Goal: Information Seeking & Learning: Find specific fact

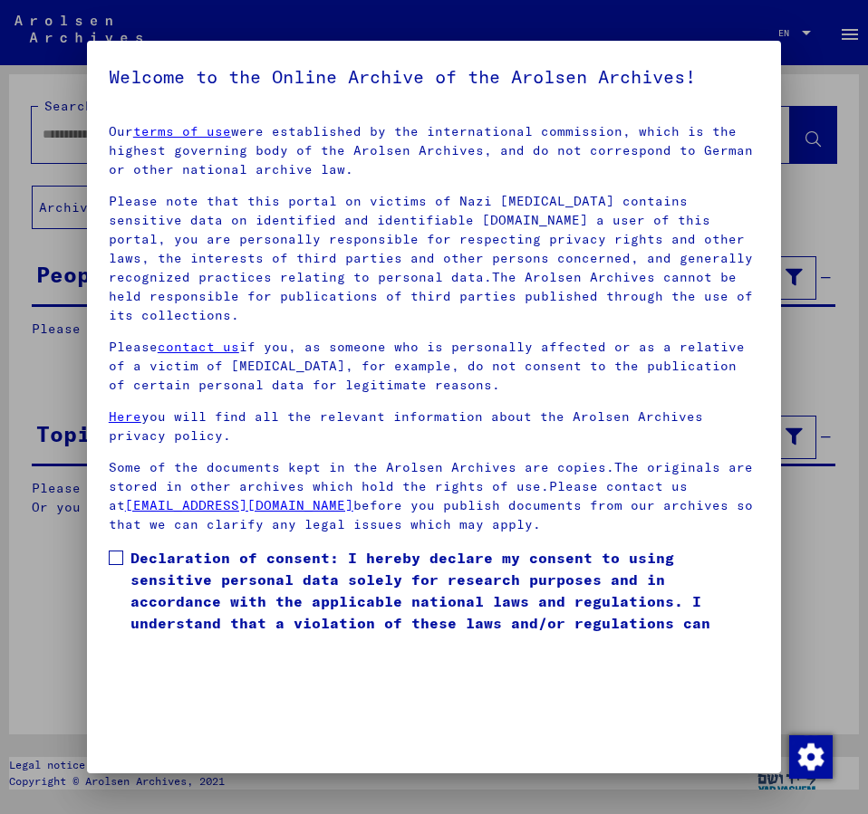
drag, startPoint x: 120, startPoint y: 535, endPoint x: 472, endPoint y: 553, distance: 351.9
click at [144, 547] on label "Declaration of consent: I hereby declare my consent to using sensitive personal…" at bounding box center [434, 601] width 650 height 109
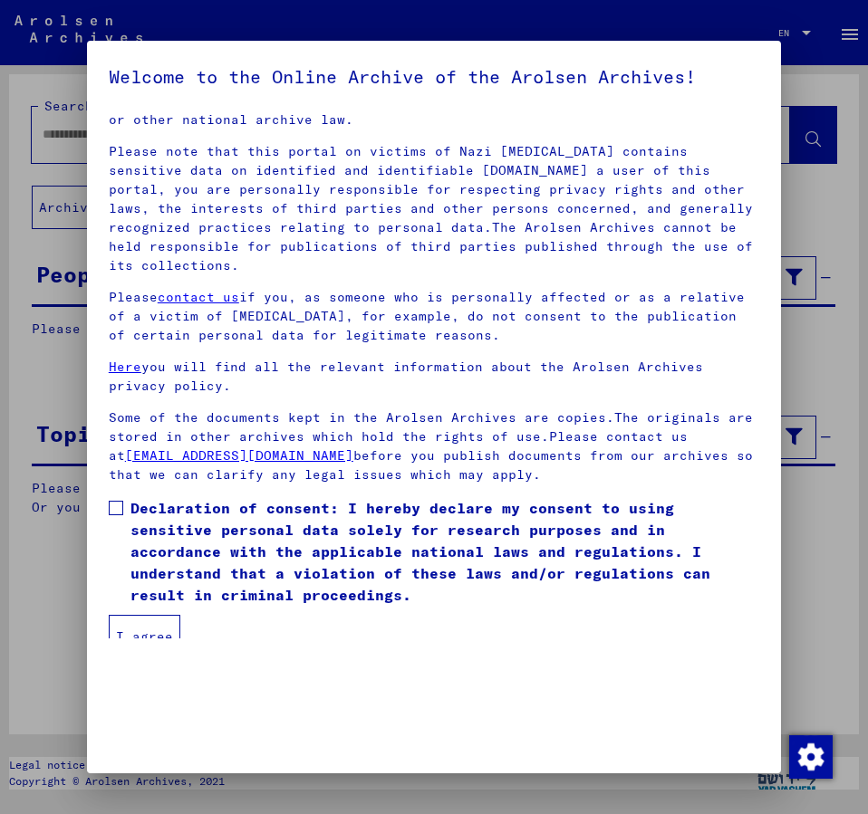
scroll to position [51, 0]
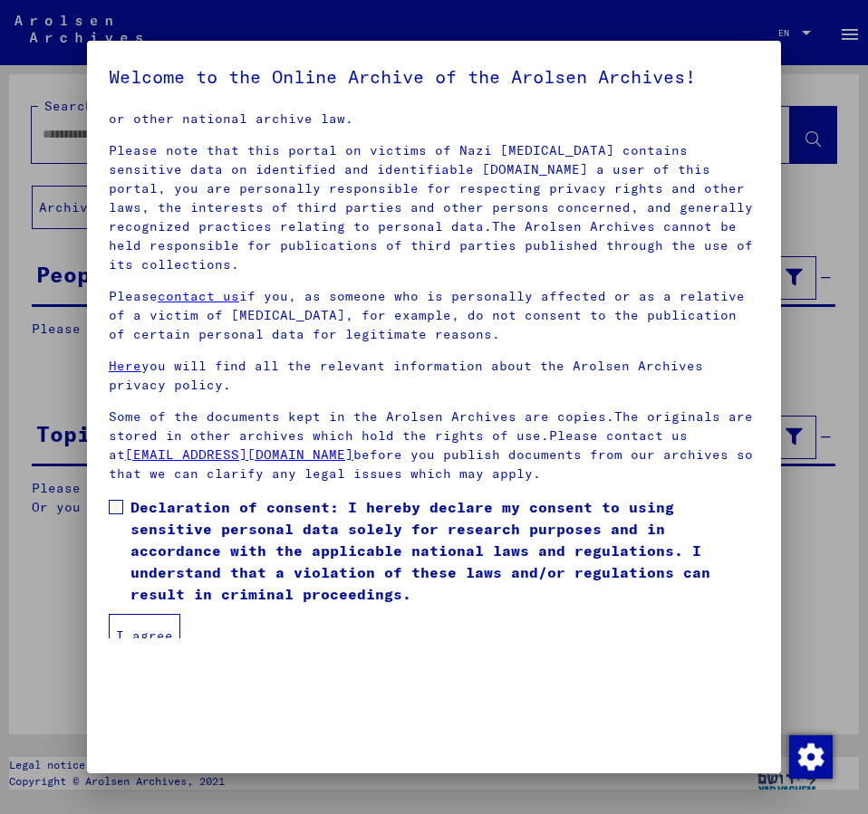
click at [129, 617] on button "I agree" at bounding box center [145, 635] width 72 height 43
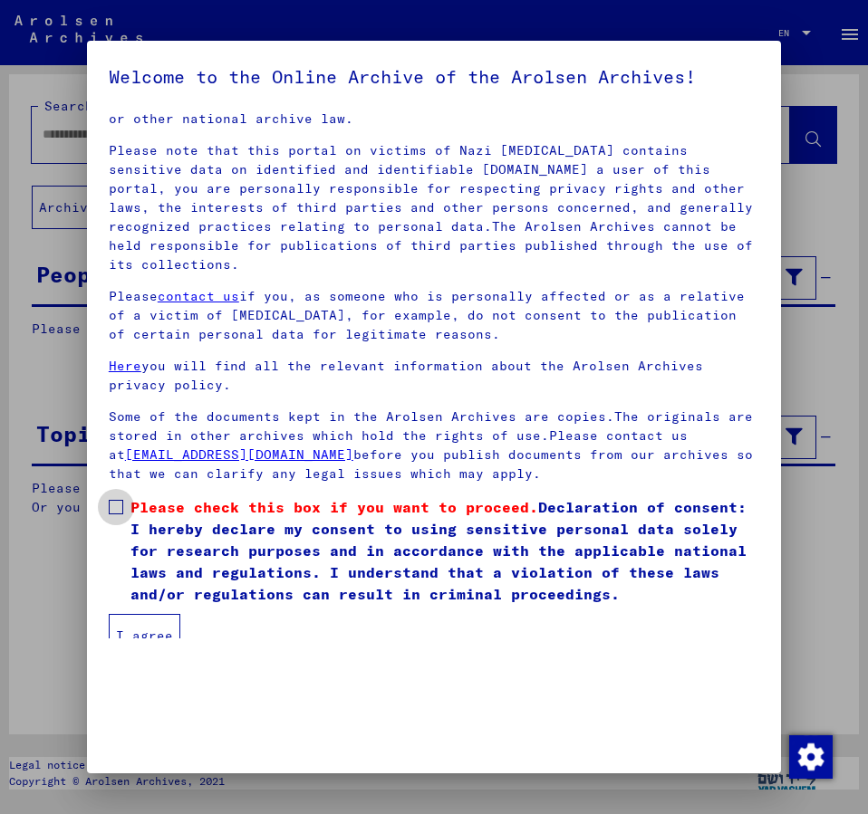
click at [120, 500] on span at bounding box center [116, 507] width 14 height 14
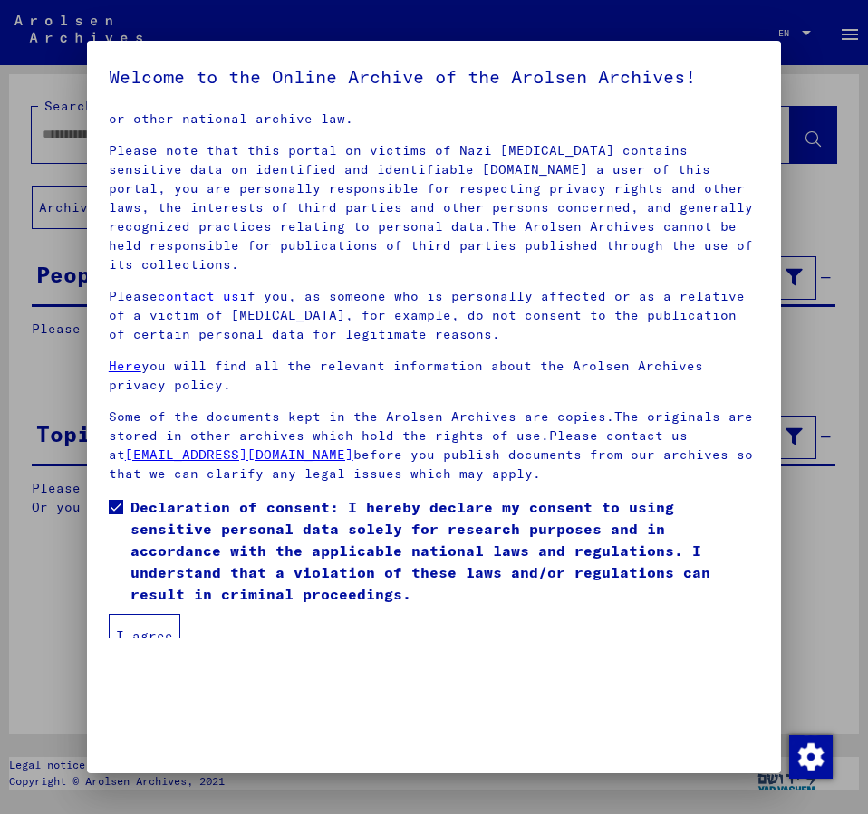
click at [144, 614] on button "I agree" at bounding box center [145, 635] width 72 height 43
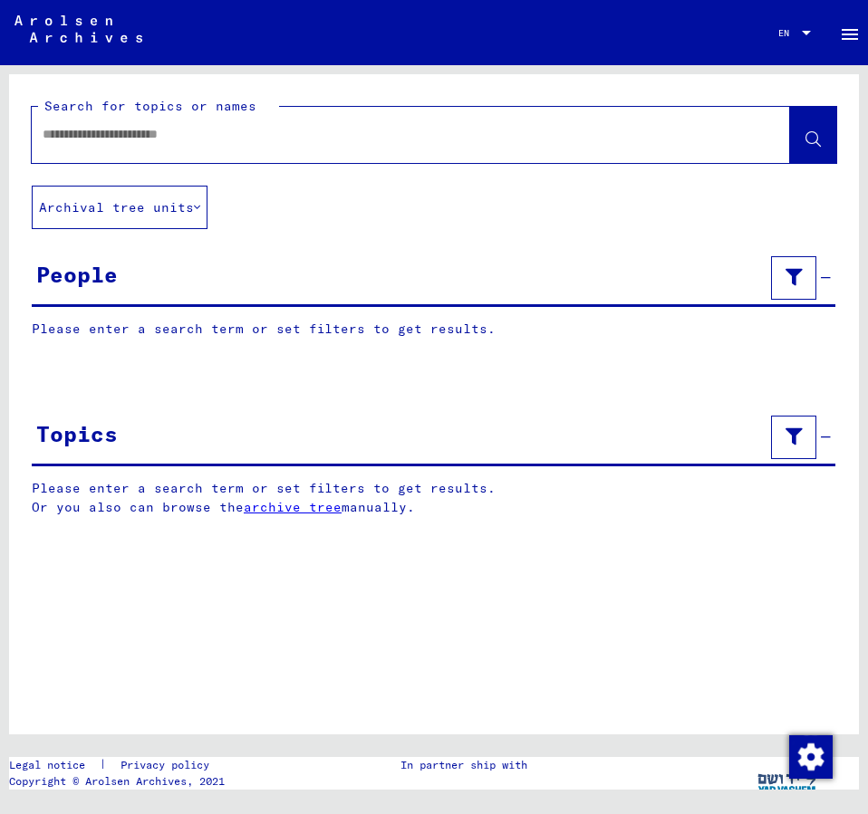
click at [85, 142] on input "text" at bounding box center [395, 134] width 704 height 19
click at [164, 138] on input "**********" at bounding box center [395, 134] width 704 height 19
click at [814, 127] on button at bounding box center [813, 135] width 46 height 56
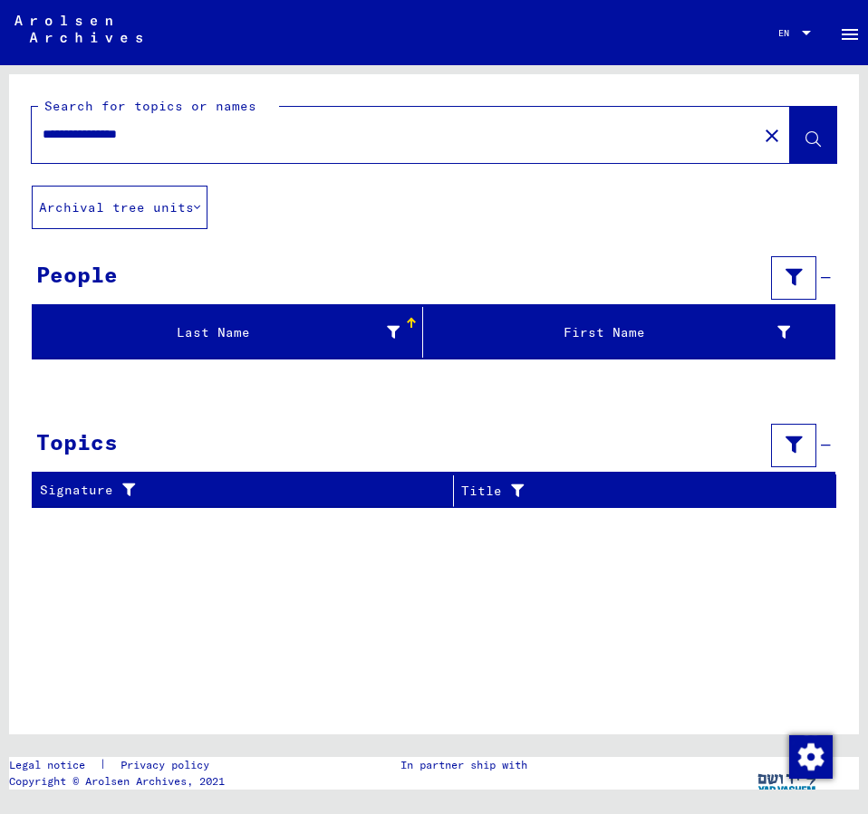
click at [805, 140] on button at bounding box center [813, 135] width 46 height 56
click at [95, 134] on input "**********" at bounding box center [395, 134] width 704 height 19
type input "**********"
click at [801, 135] on button at bounding box center [813, 135] width 46 height 56
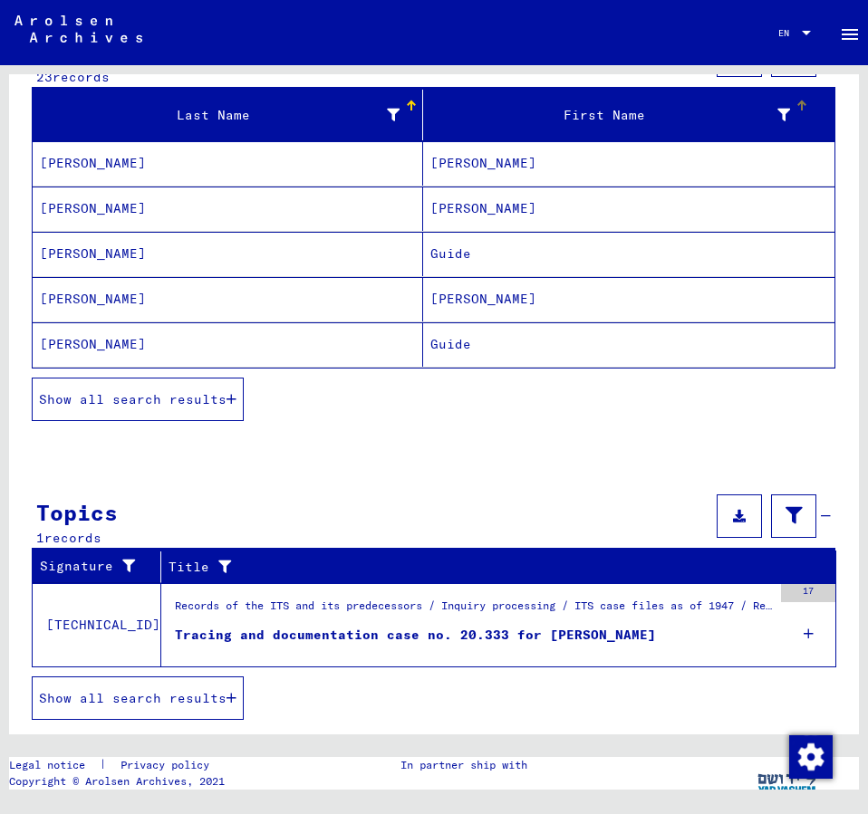
scroll to position [232, 0]
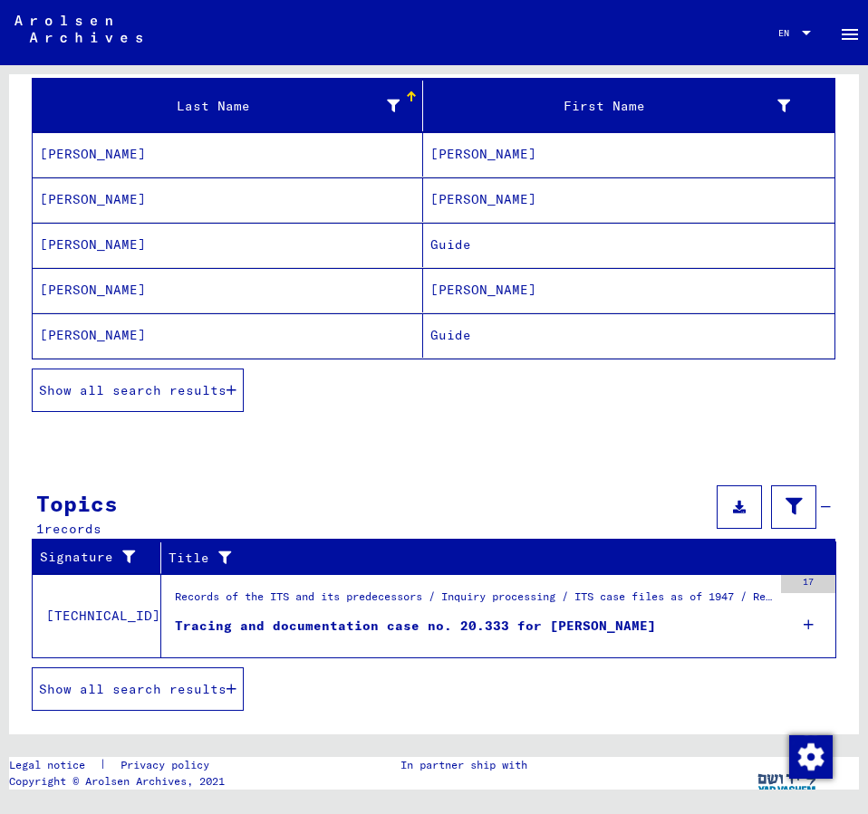
click at [193, 394] on span "Show all search results" at bounding box center [133, 390] width 188 height 16
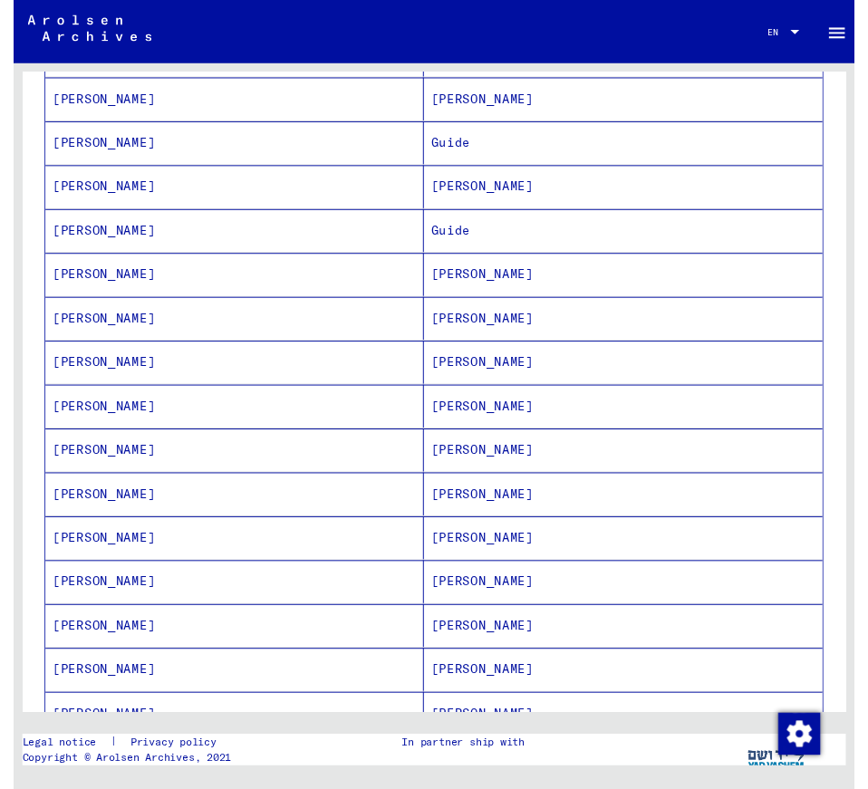
scroll to position [428, 0]
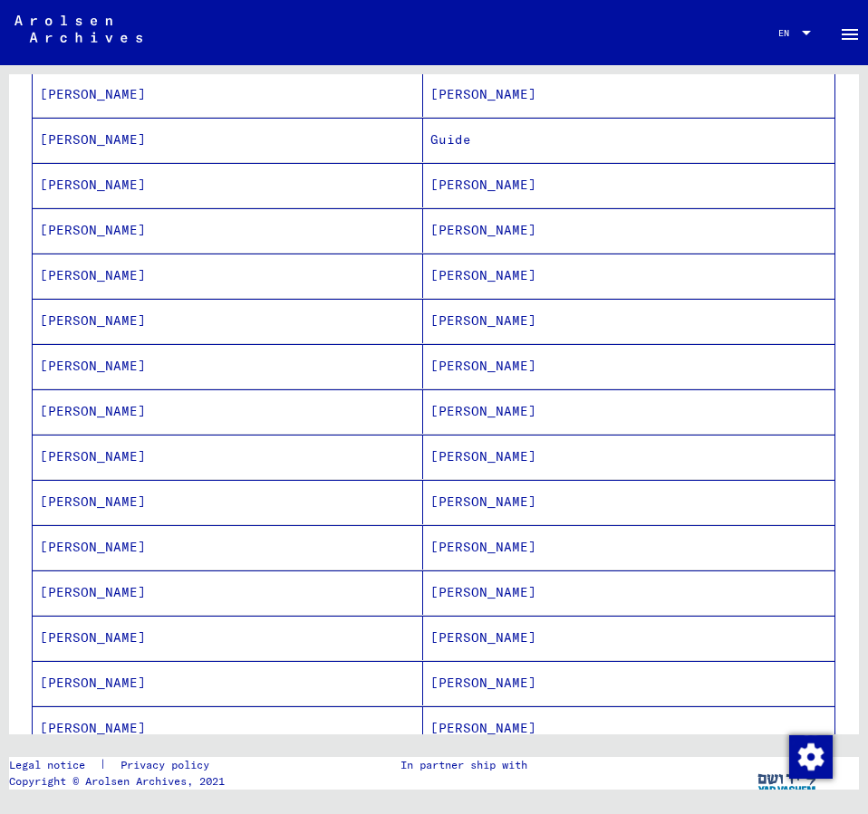
click at [476, 634] on mat-cell "[PERSON_NAME]" at bounding box center [628, 638] width 411 height 44
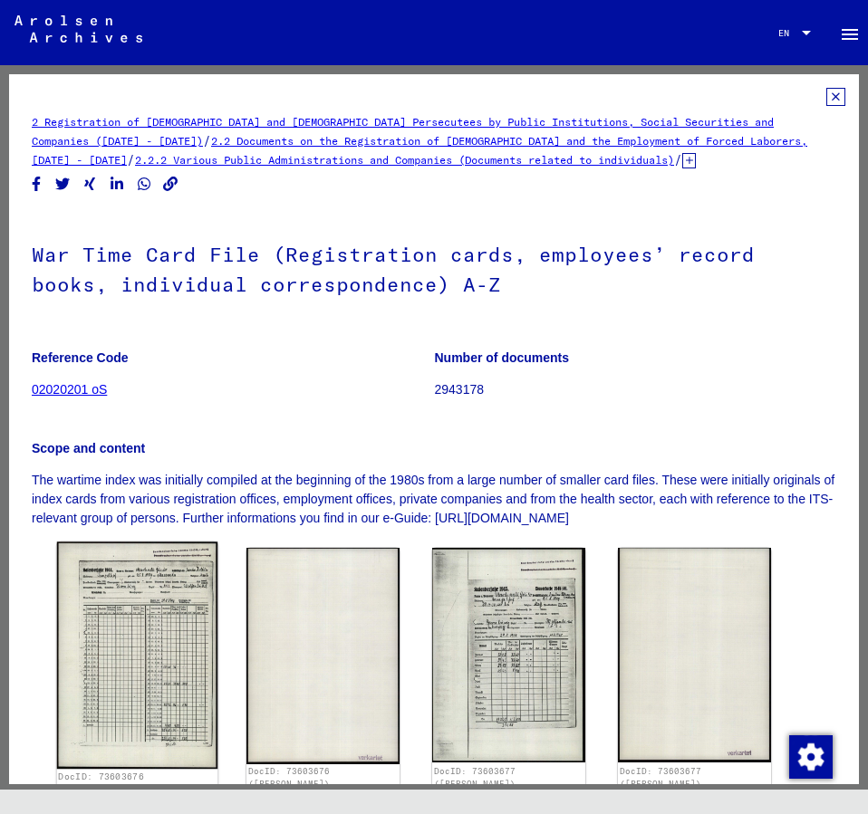
click at [187, 622] on img at bounding box center [137, 656] width 160 height 226
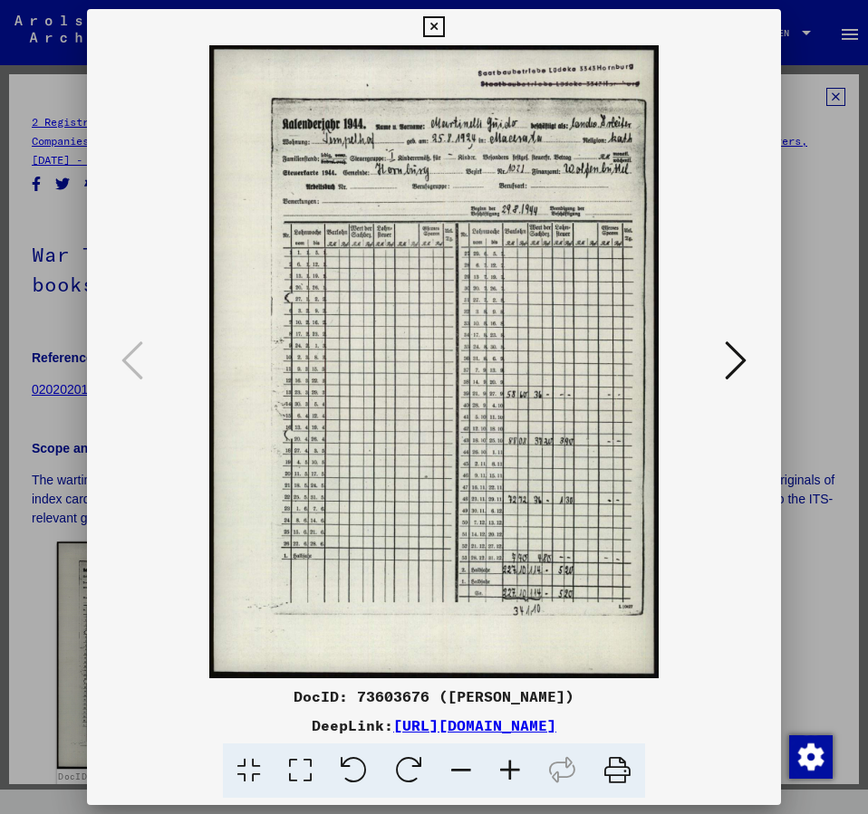
click at [187, 622] on img at bounding box center [434, 361] width 571 height 633
click at [746, 360] on icon at bounding box center [736, 360] width 22 height 43
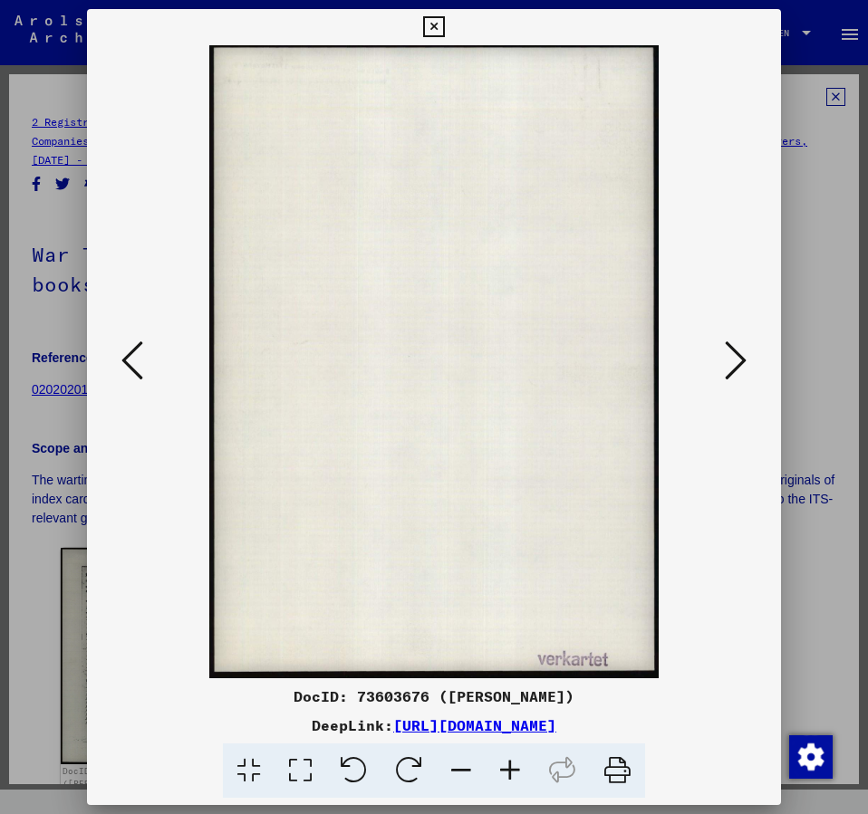
click at [746, 360] on icon at bounding box center [736, 360] width 22 height 43
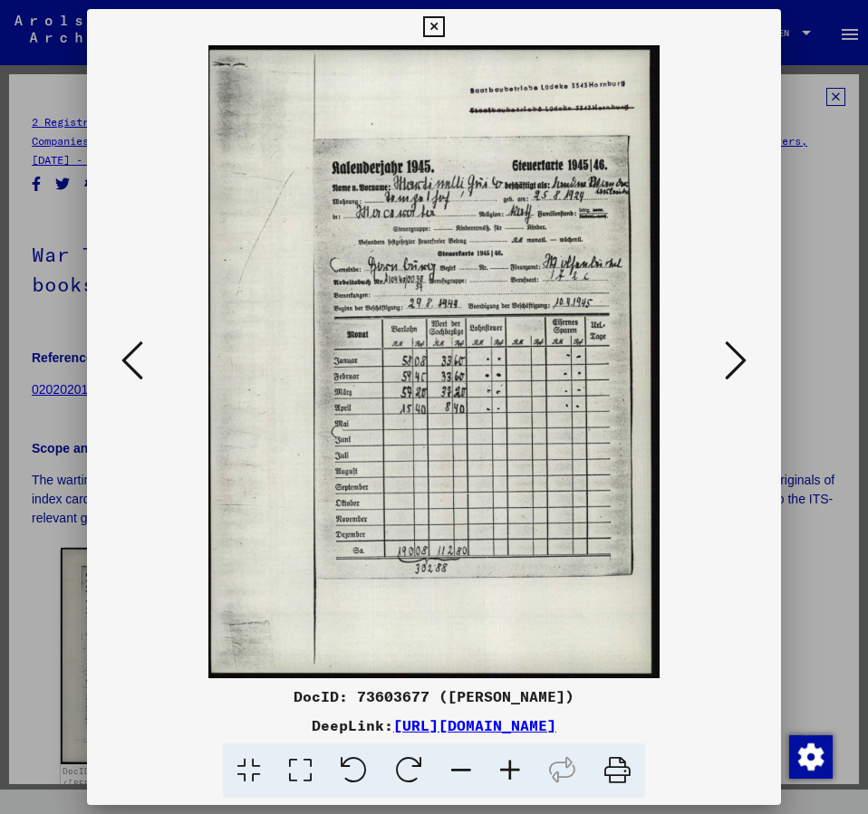
click at [125, 360] on icon at bounding box center [132, 360] width 22 height 43
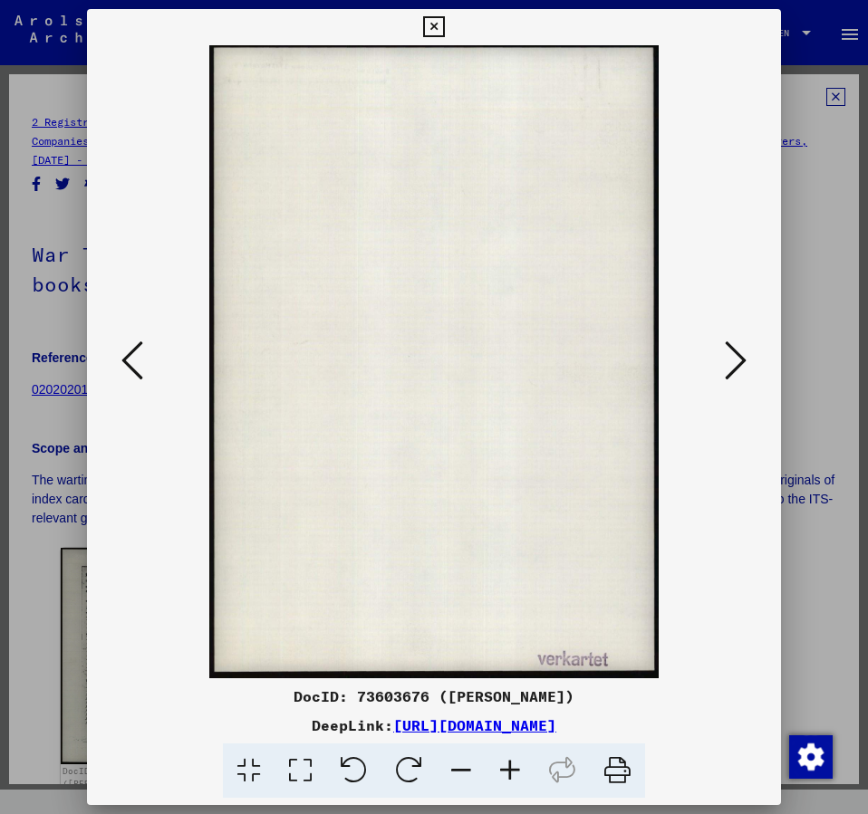
click at [746, 365] on icon at bounding box center [736, 360] width 22 height 43
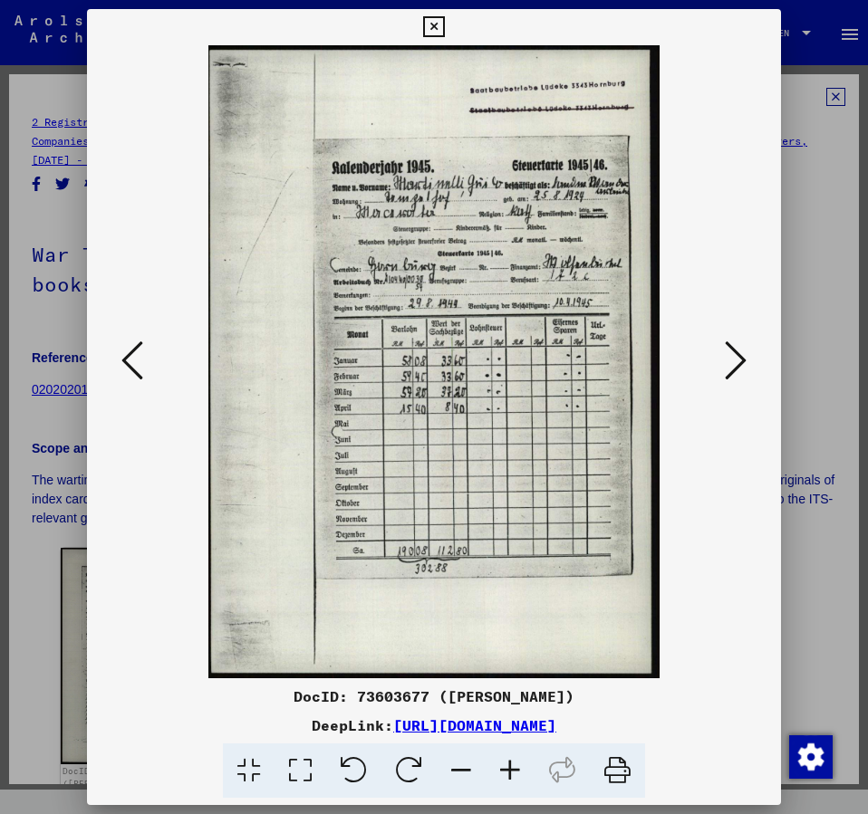
click at [746, 365] on icon at bounding box center [736, 360] width 22 height 43
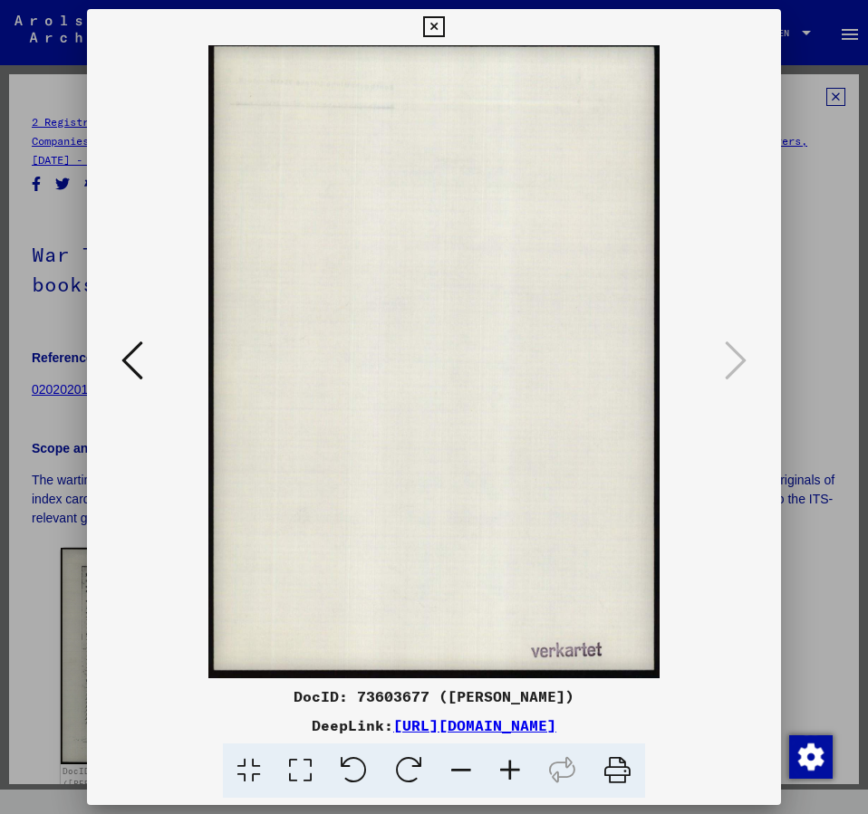
click at [131, 361] on icon at bounding box center [132, 360] width 22 height 43
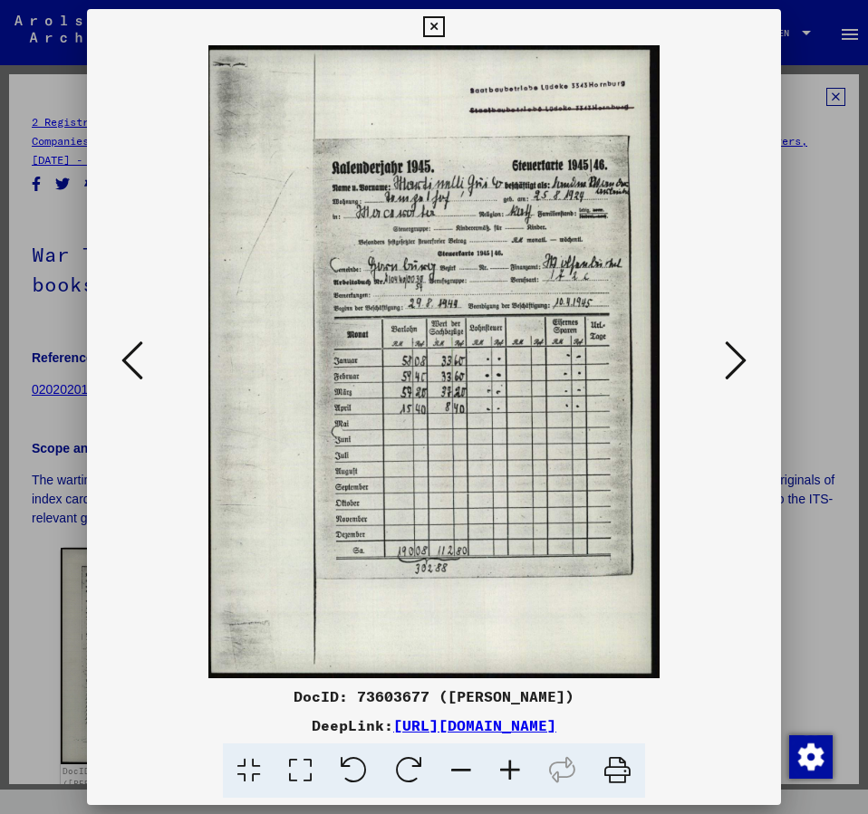
click at [131, 361] on icon at bounding box center [132, 360] width 22 height 43
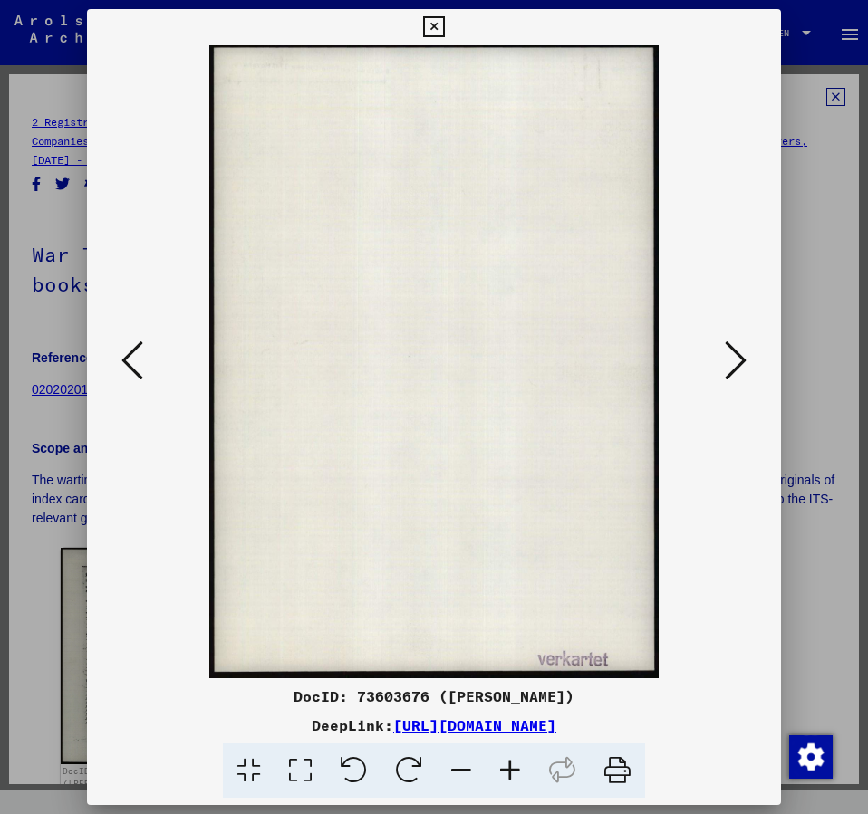
click at [131, 361] on icon at bounding box center [132, 360] width 22 height 43
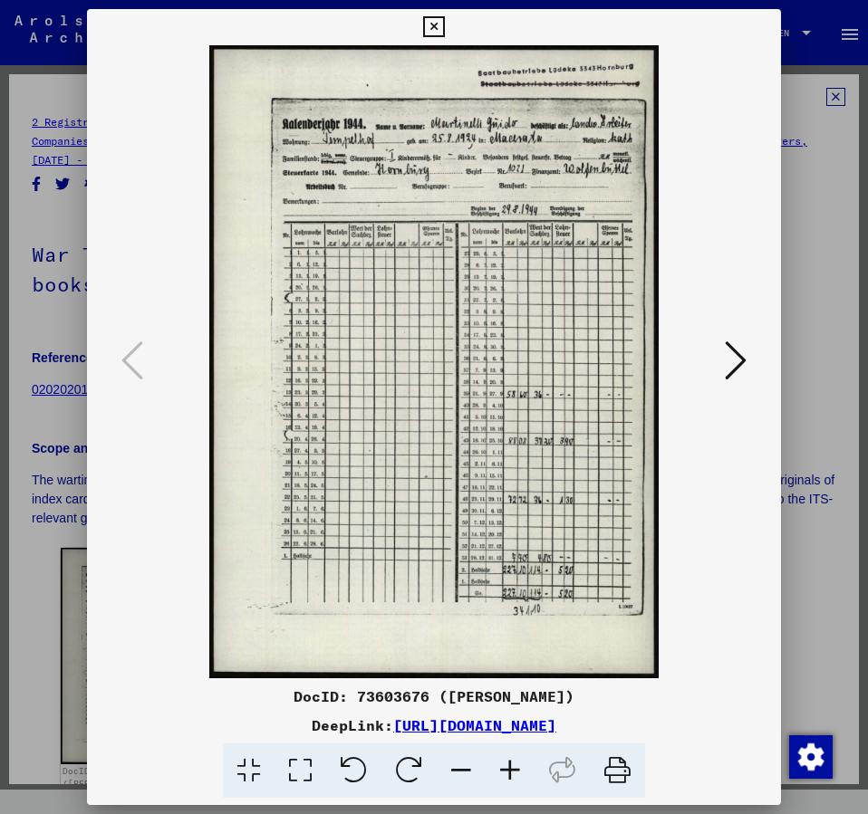
click at [444, 20] on icon at bounding box center [433, 27] width 21 height 22
